Goal: Task Accomplishment & Management: Manage account settings

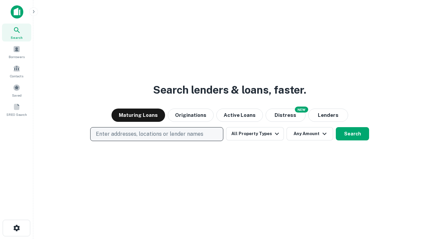
click at [156, 134] on p "Enter addresses, locations or lender names" at bounding box center [149, 134] width 107 height 8
type input "**********"
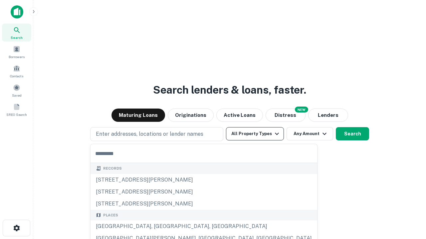
click at [255, 134] on button "All Property Types" at bounding box center [255, 133] width 58 height 13
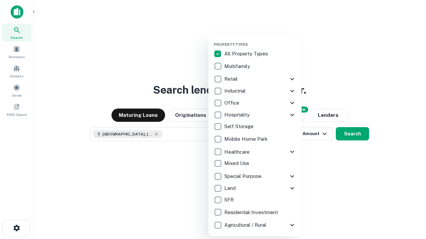
click at [260, 40] on button "button" at bounding box center [260, 40] width 93 height 0
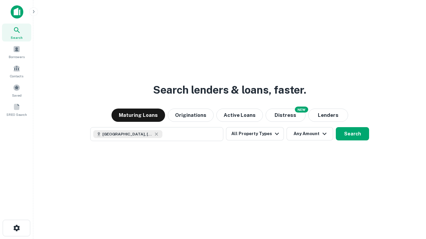
scroll to position [11, 0]
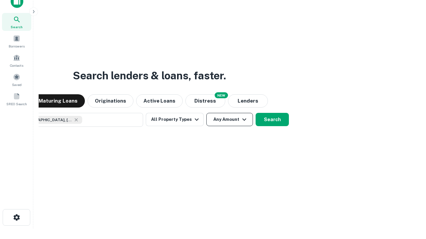
click at [206, 113] on button "Any Amount" at bounding box center [229, 119] width 47 height 13
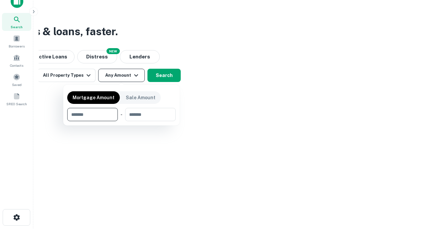
type input "*******"
click at [121, 121] on button "button" at bounding box center [121, 121] width 108 height 0
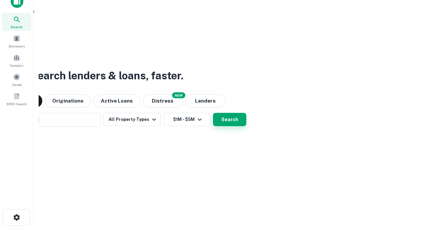
click at [213, 113] on button "Search" at bounding box center [229, 119] width 33 height 13
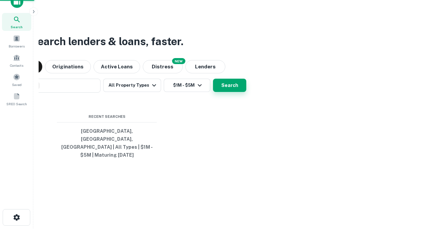
scroll to position [22, 188]
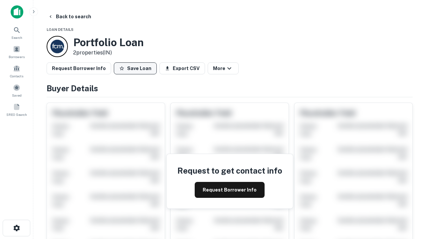
click at [135, 69] on button "Save Loan" at bounding box center [135, 69] width 43 height 12
click at [137, 69] on button "Save Loan" at bounding box center [135, 69] width 43 height 12
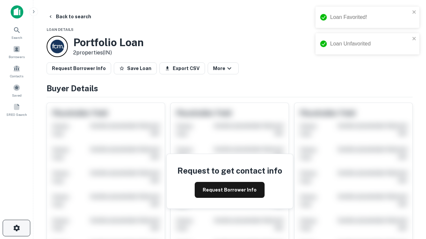
click at [16, 228] on icon "button" at bounding box center [17, 229] width 8 height 8
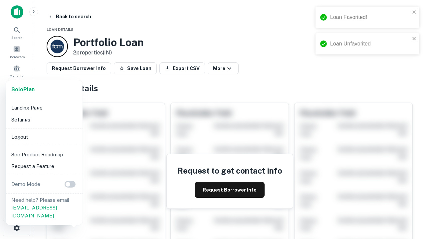
click at [44, 137] on li "Logout" at bounding box center [44, 137] width 71 height 12
